Goal: Communication & Community: Answer question/provide support

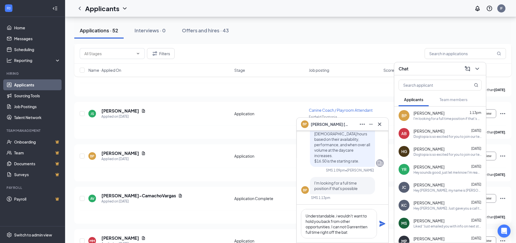
scroll to position [0, 0]
click at [358, 227] on textarea "Understandable, i wouldn't want to hold you back from other opportunities. I ca…" at bounding box center [339, 223] width 76 height 29
click at [353, 233] on textarea "Understandable, i wouldn't want to hold you back from other opportunities. I ca…" at bounding box center [339, 223] width 76 height 29
click at [335, 228] on textarea "Understandable, i wouldn't want to hold you back from other opportunities. I ca…" at bounding box center [339, 223] width 76 height 29
click at [343, 233] on textarea "Understandable, i wouldn't want to hold you back from other opportunities. I ca…" at bounding box center [339, 223] width 76 height 29
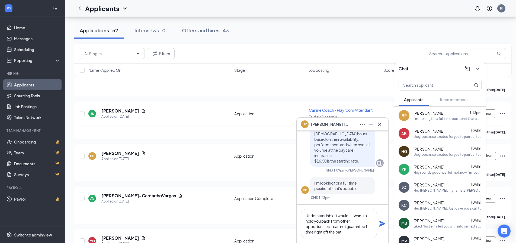
type textarea "Understandable, i wouldn't want to hold you back from other opportunities. I ca…"
click at [381, 224] on icon "Plane" at bounding box center [383, 223] width 6 height 6
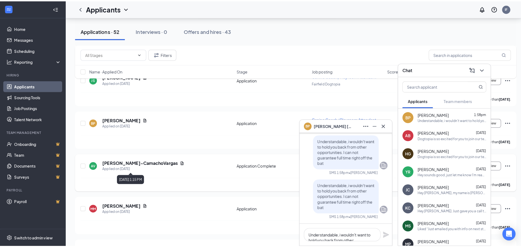
scroll to position [353, 0]
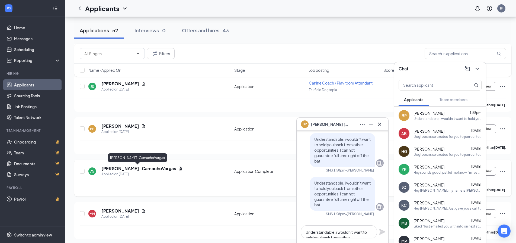
click at [147, 169] on h5 "[PERSON_NAME]-CamachoVargas" at bounding box center [138, 168] width 75 height 6
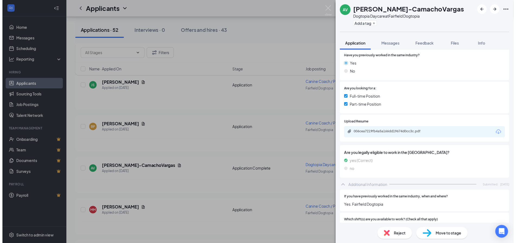
scroll to position [81, 0]
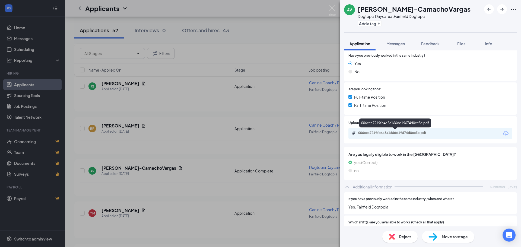
click at [424, 132] on div "006cea7219fb4a5a166dd19674d0cc3c.pdf" at bounding box center [396, 133] width 76 height 4
click at [288, 131] on div "AV [PERSON_NAME]-CamachoVargas Dogtopia Daycare at [GEOGRAPHIC_DATA] Dogtopia A…" at bounding box center [260, 123] width 521 height 247
